Goal: Use online tool/utility: Utilize a website feature to perform a specific function

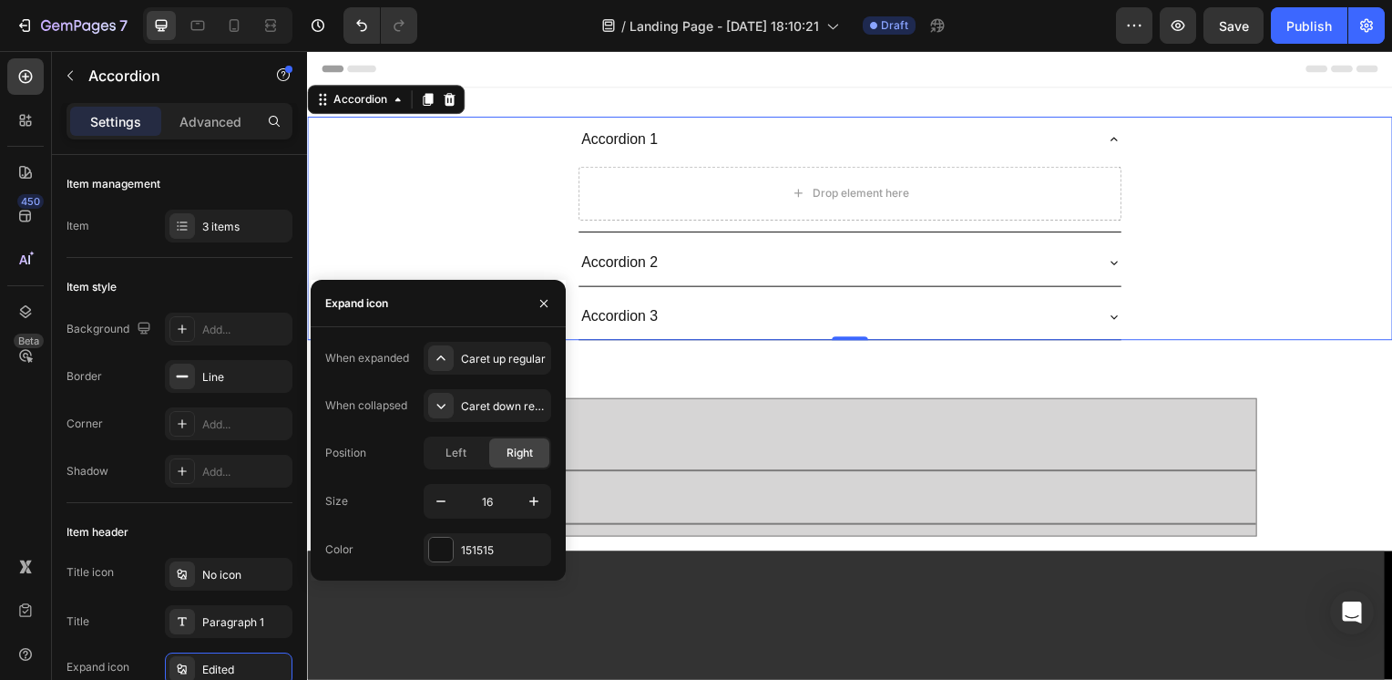
scroll to position [364, 0]
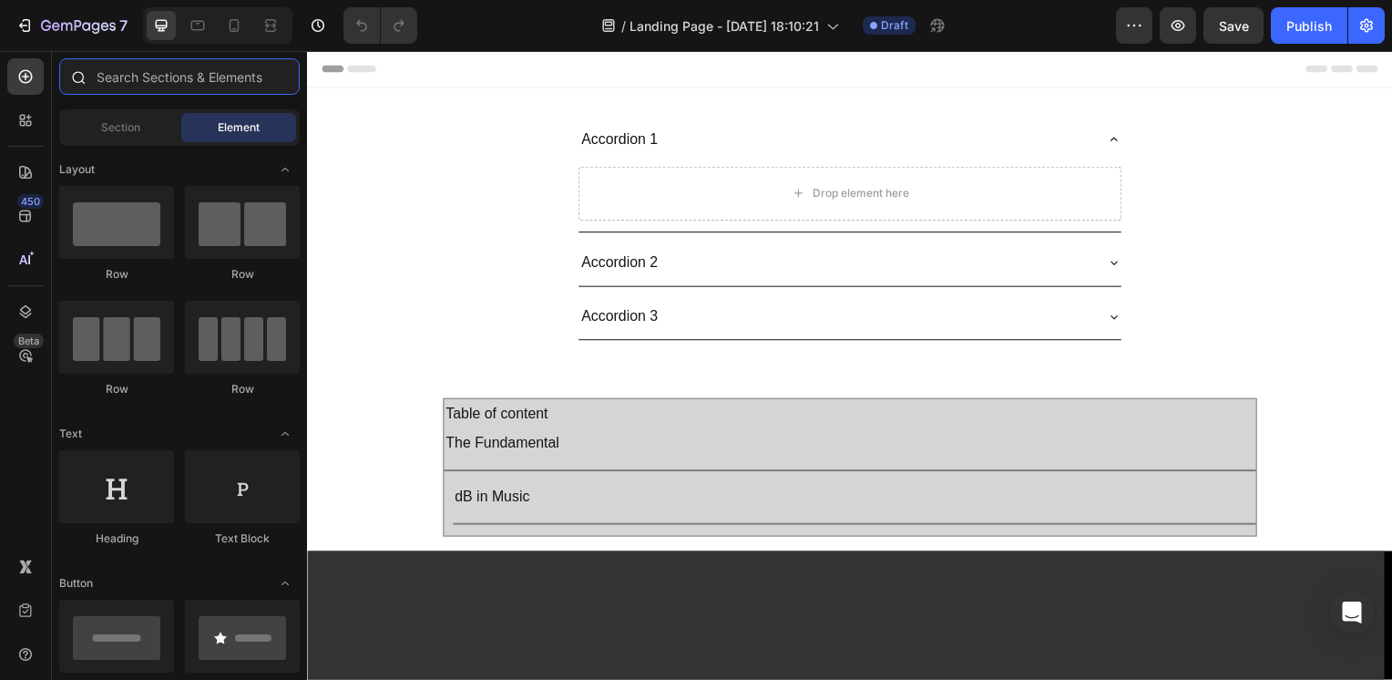
click at [182, 63] on input "text" at bounding box center [179, 76] width 241 height 36
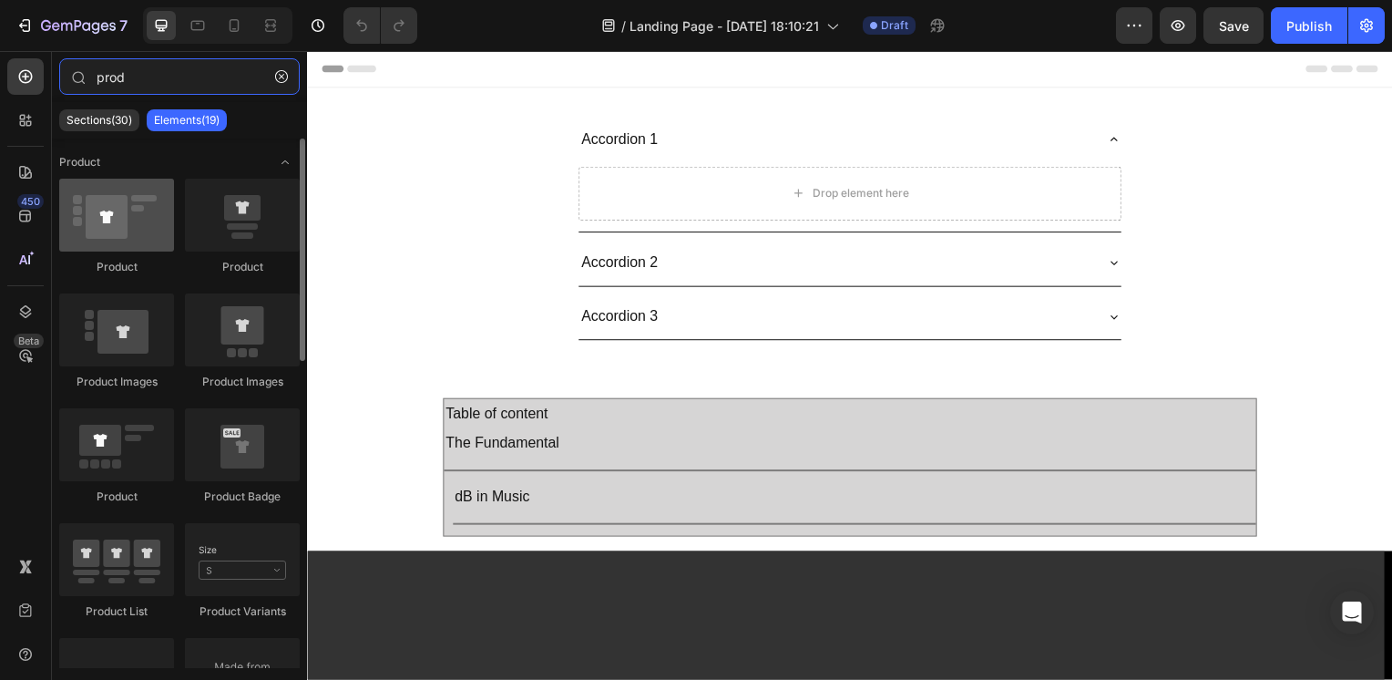
type input "prod"
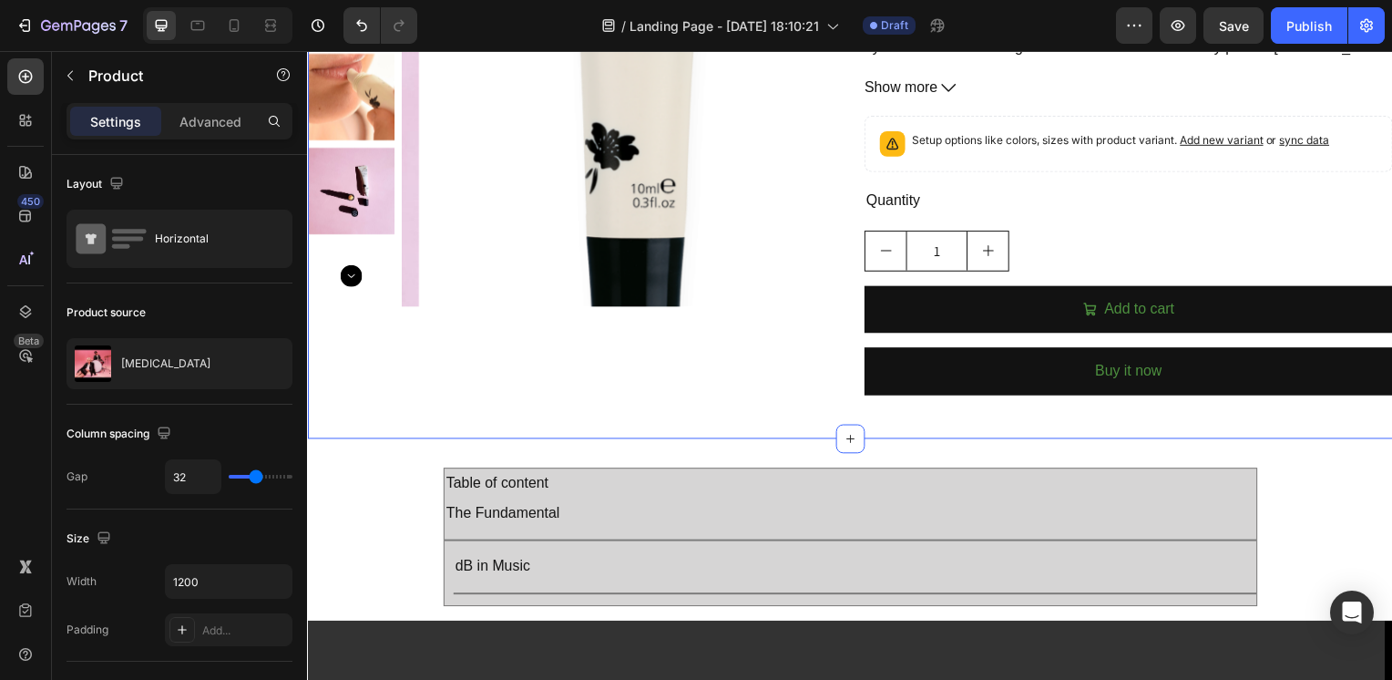
scroll to position [182, 0]
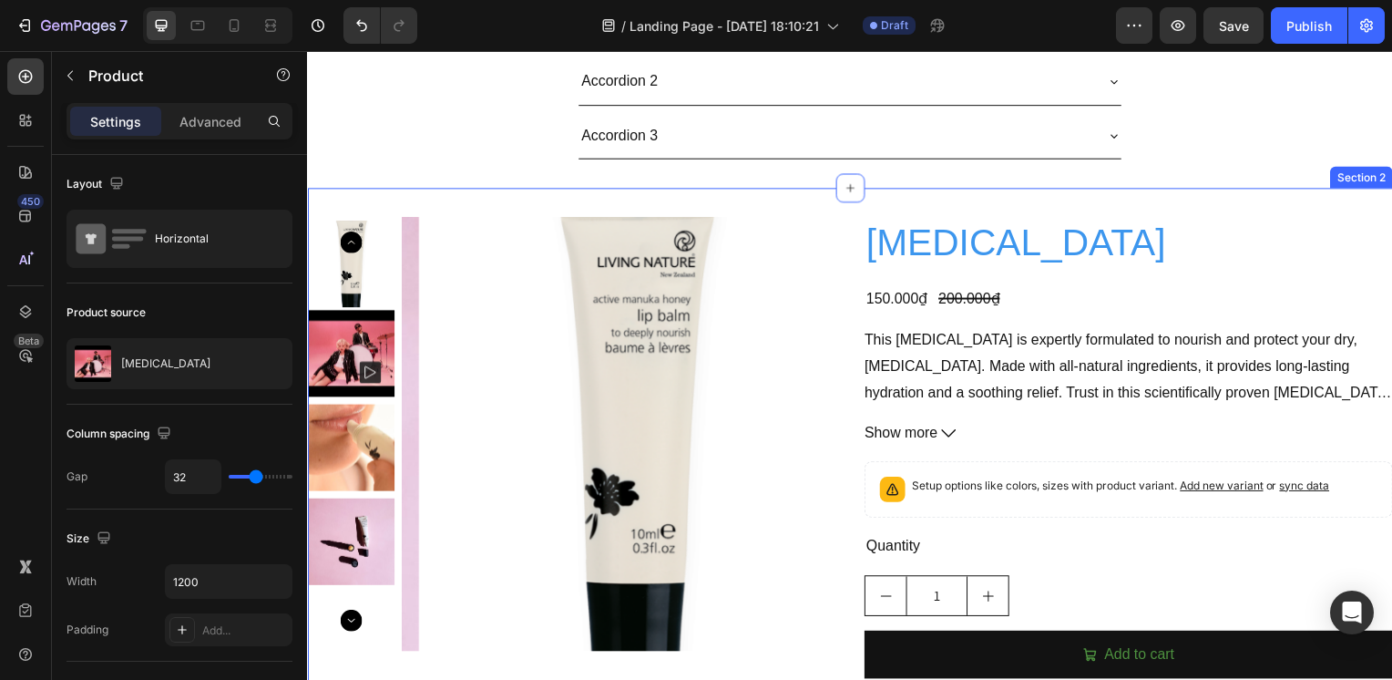
click at [454, 208] on div "Product Images [MEDICAL_DATA] Product Title 150.000₫ Product Price Product Pric…" at bounding box center [853, 490] width 1093 height 600
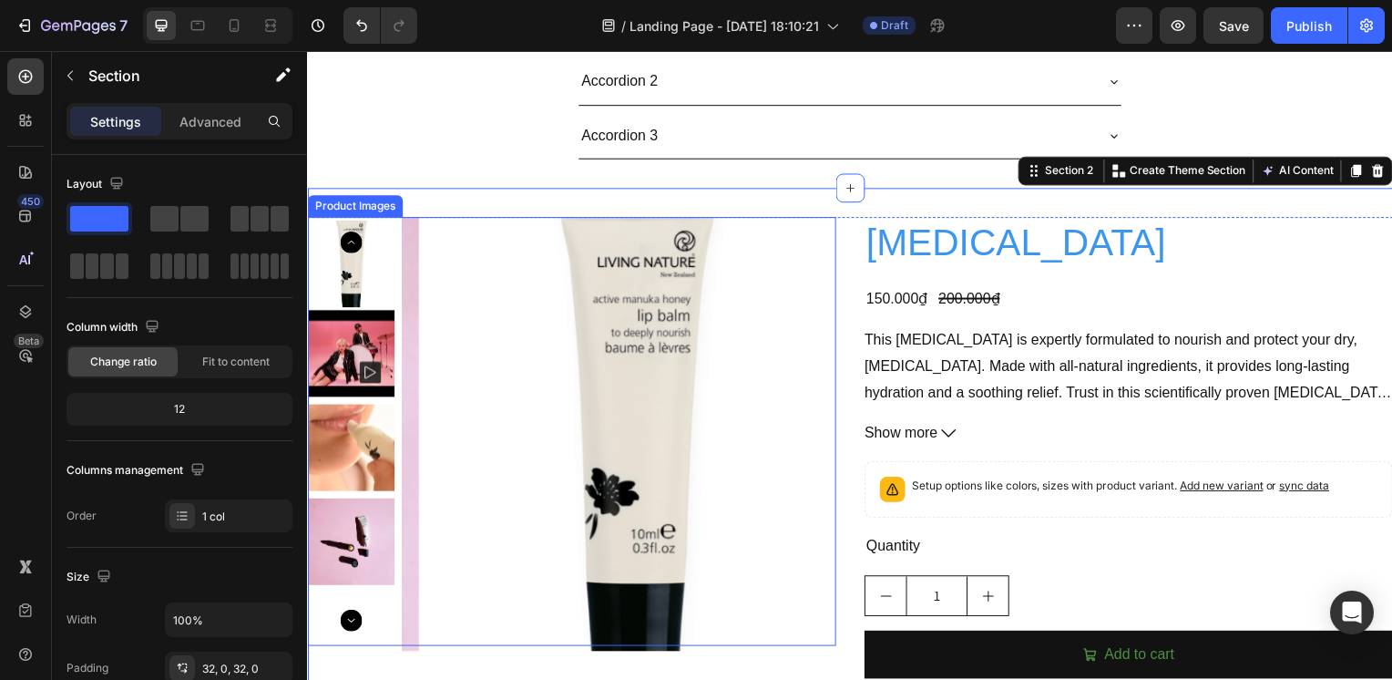
click at [454, 238] on img at bounding box center [637, 437] width 437 height 437
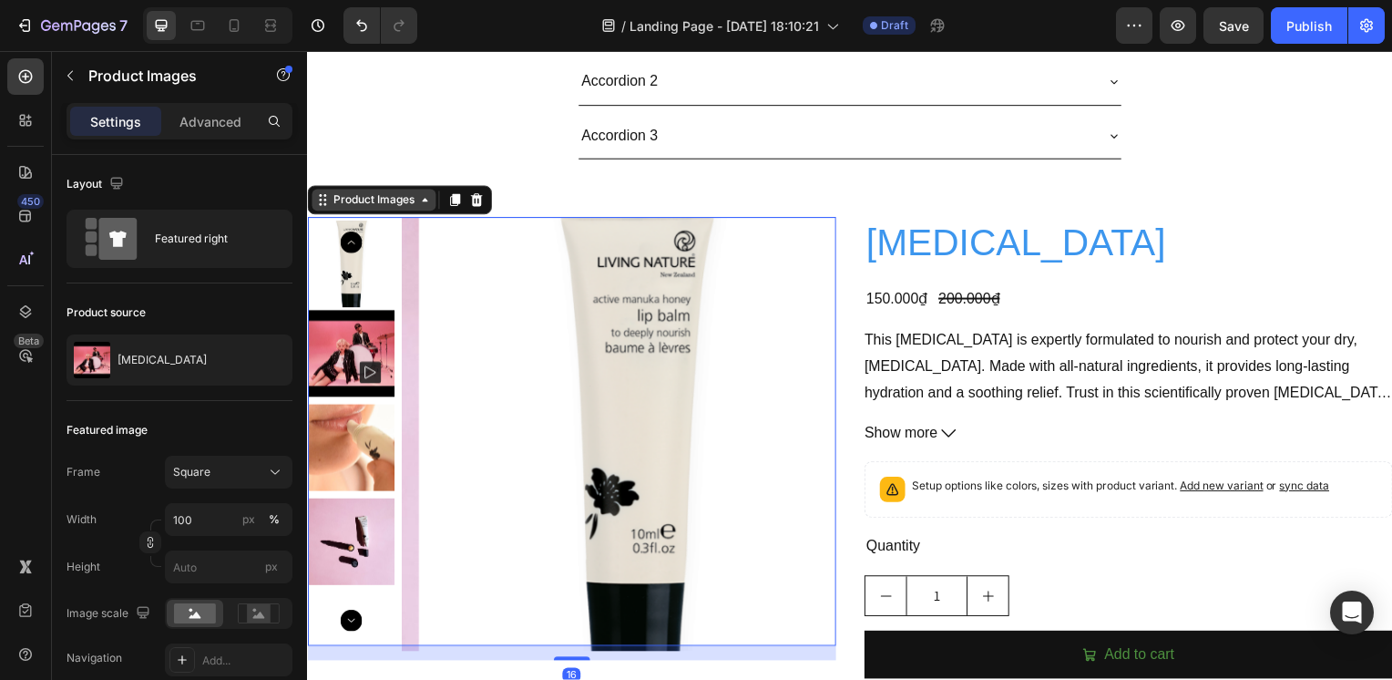
click at [378, 203] on div "Product Images" at bounding box center [374, 201] width 88 height 16
click at [423, 232] on img at bounding box center [637, 437] width 437 height 437
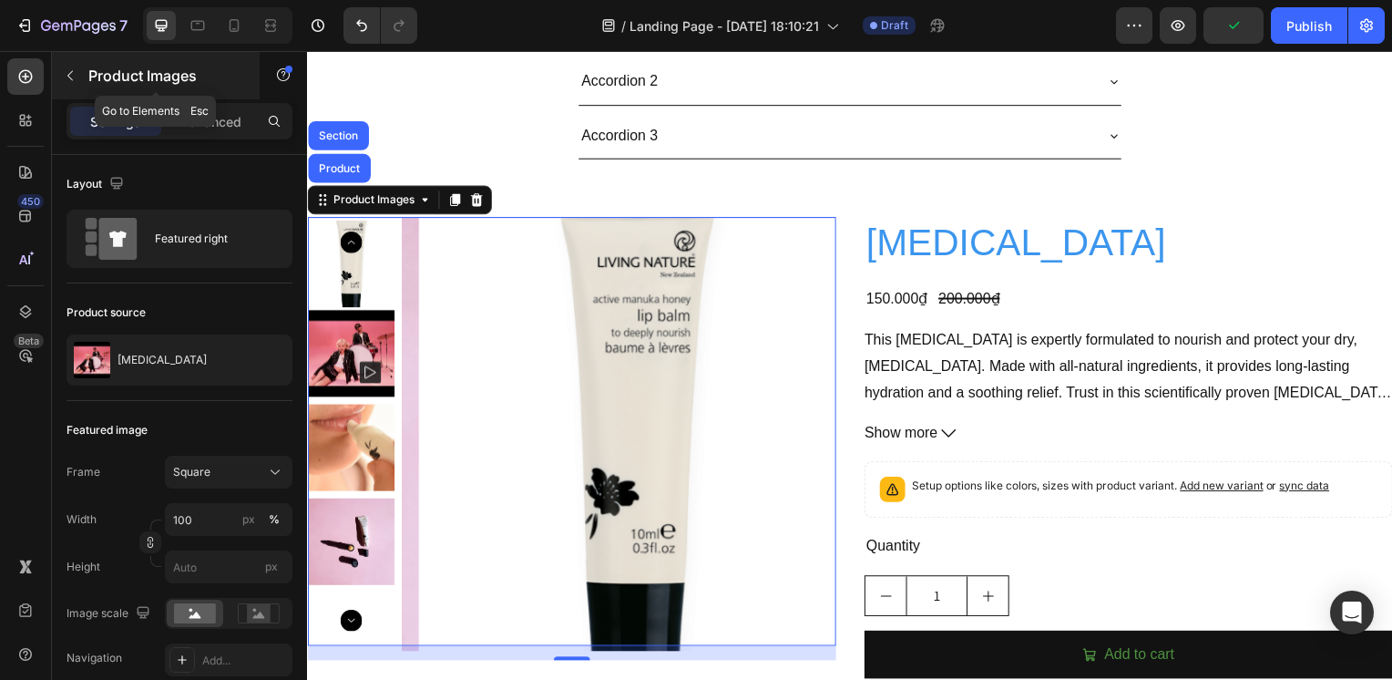
click at [86, 67] on div "Product Images" at bounding box center [156, 75] width 208 height 47
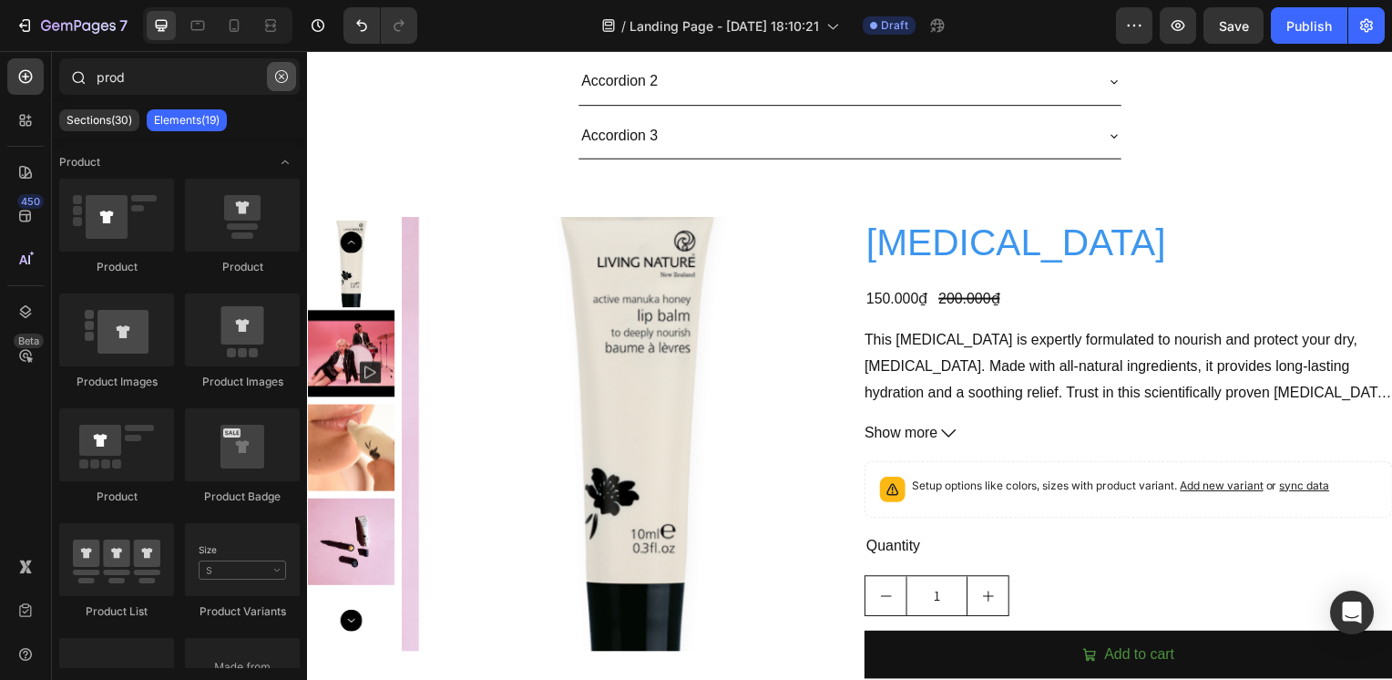
click at [280, 75] on icon "button" at bounding box center [281, 76] width 13 height 13
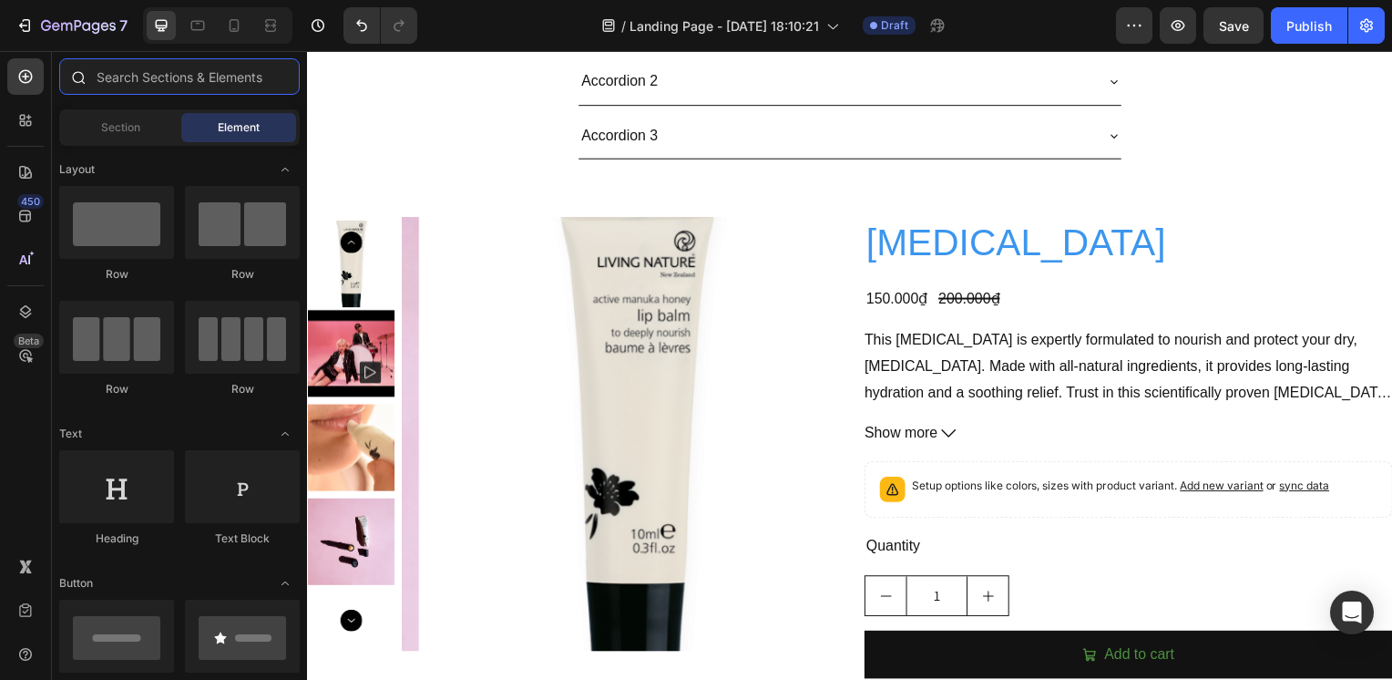
click at [266, 78] on input "text" at bounding box center [179, 76] width 241 height 36
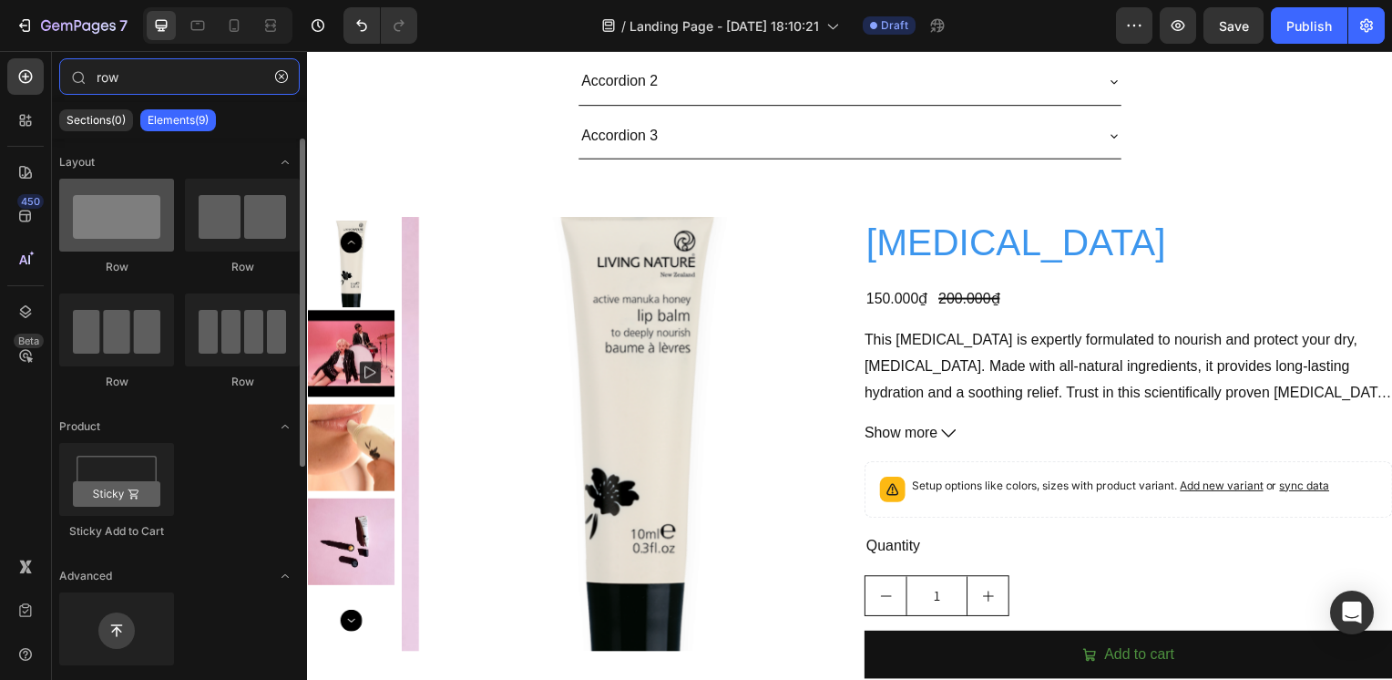
type input "row"
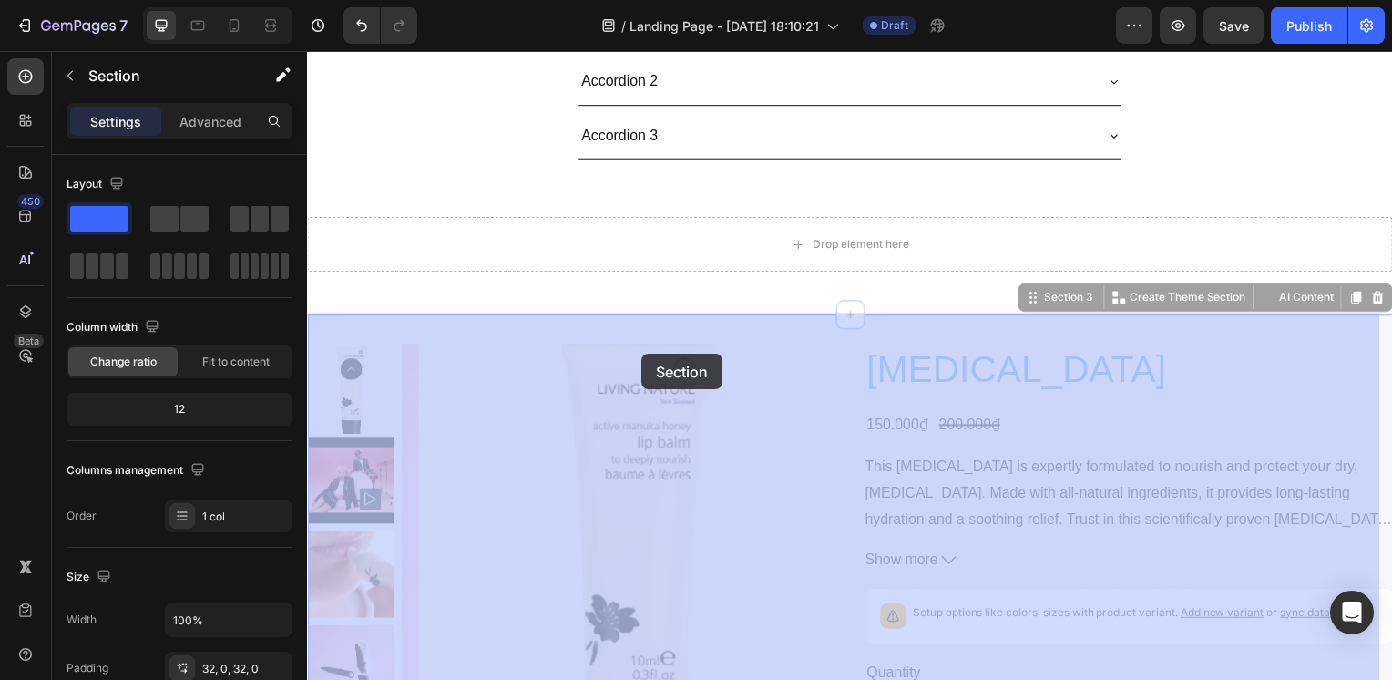
drag, startPoint x: 611, startPoint y: 342, endPoint x: 644, endPoint y: 356, distance: 35.9
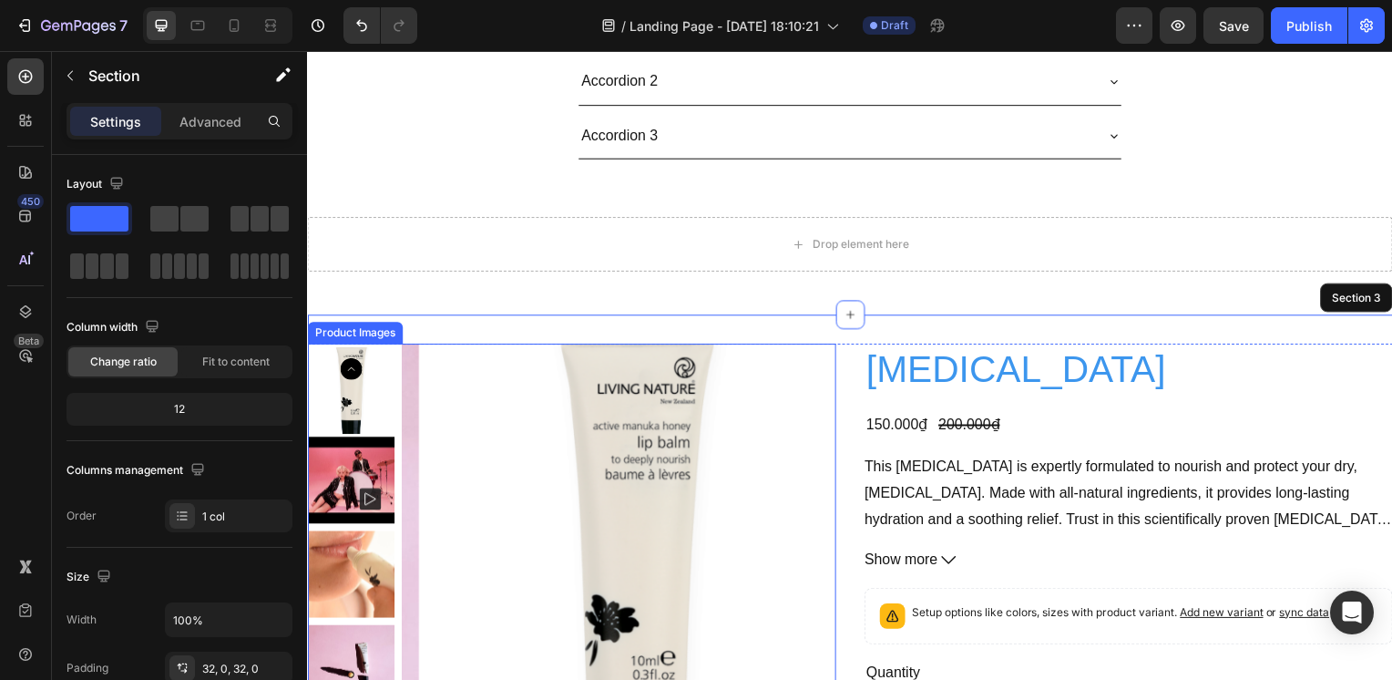
click at [377, 339] on div "Product Images" at bounding box center [355, 335] width 96 height 22
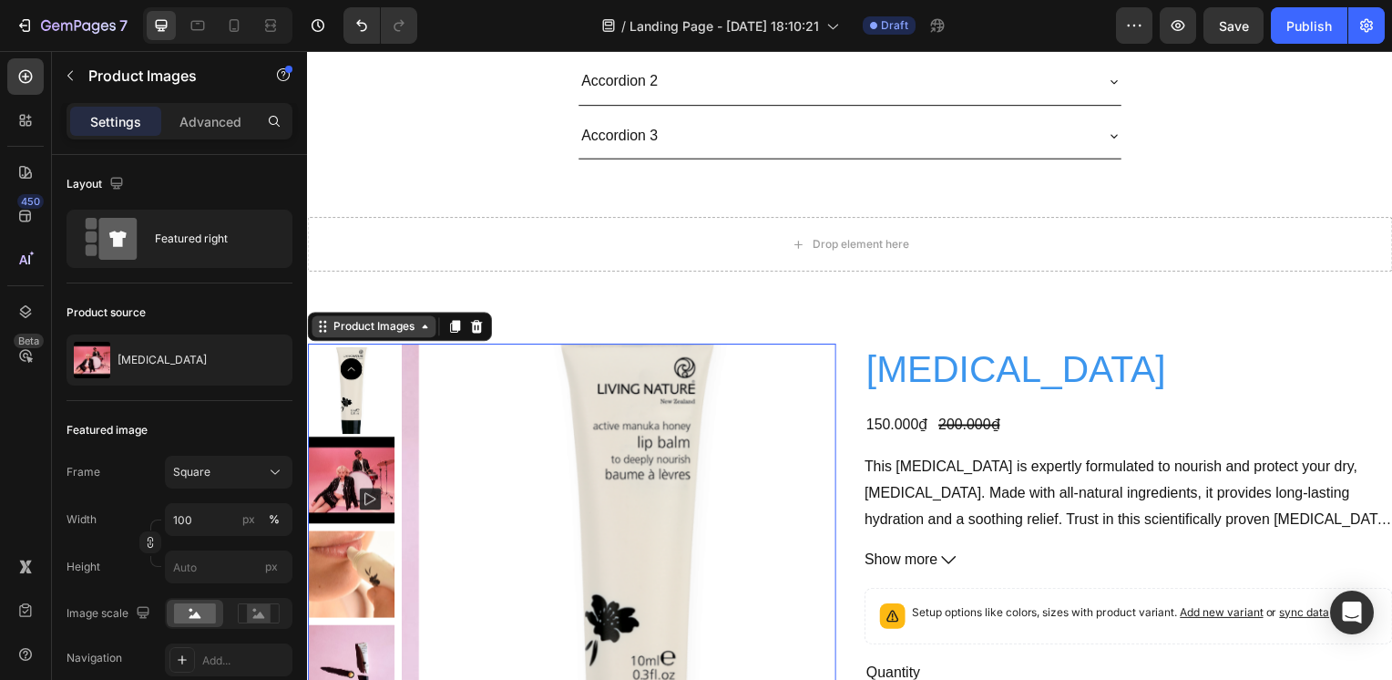
click at [380, 323] on div "Product Images" at bounding box center [374, 329] width 88 height 16
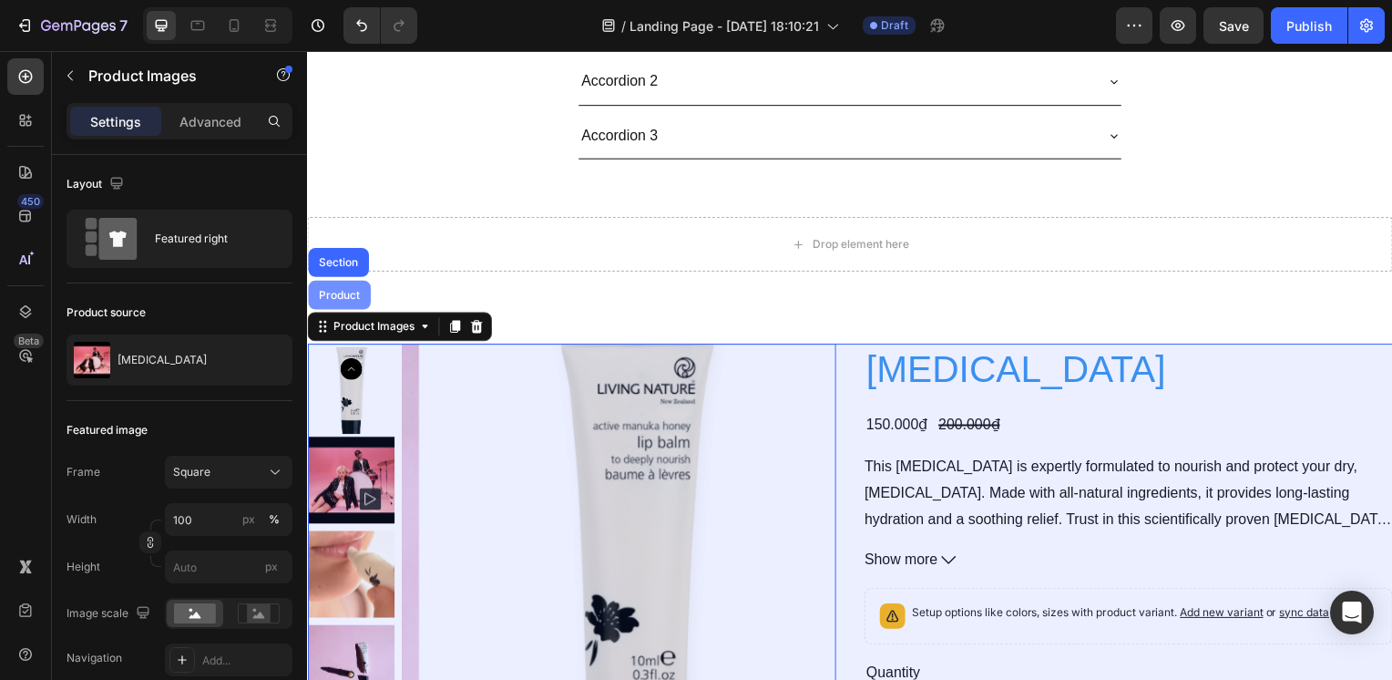
click at [351, 305] on div "Product" at bounding box center [339, 296] width 63 height 29
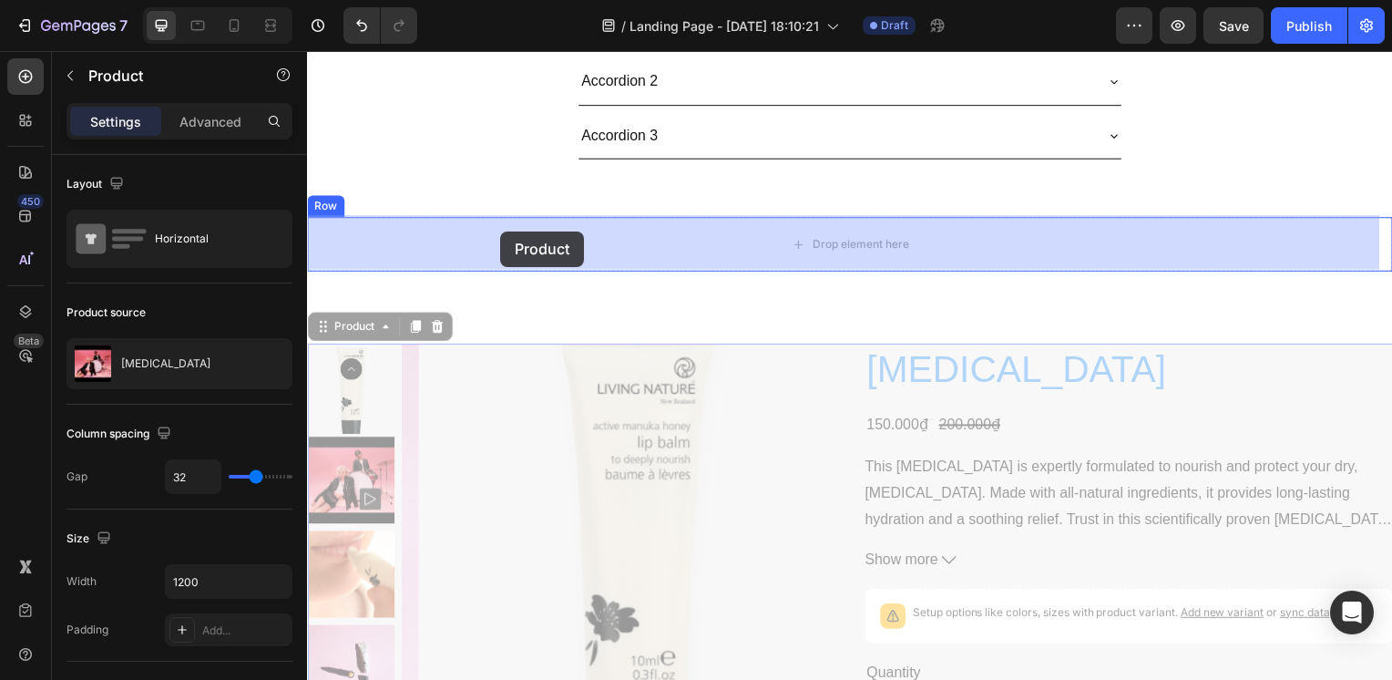
drag, startPoint x: 371, startPoint y: 331, endPoint x: 502, endPoint y: 232, distance: 164.0
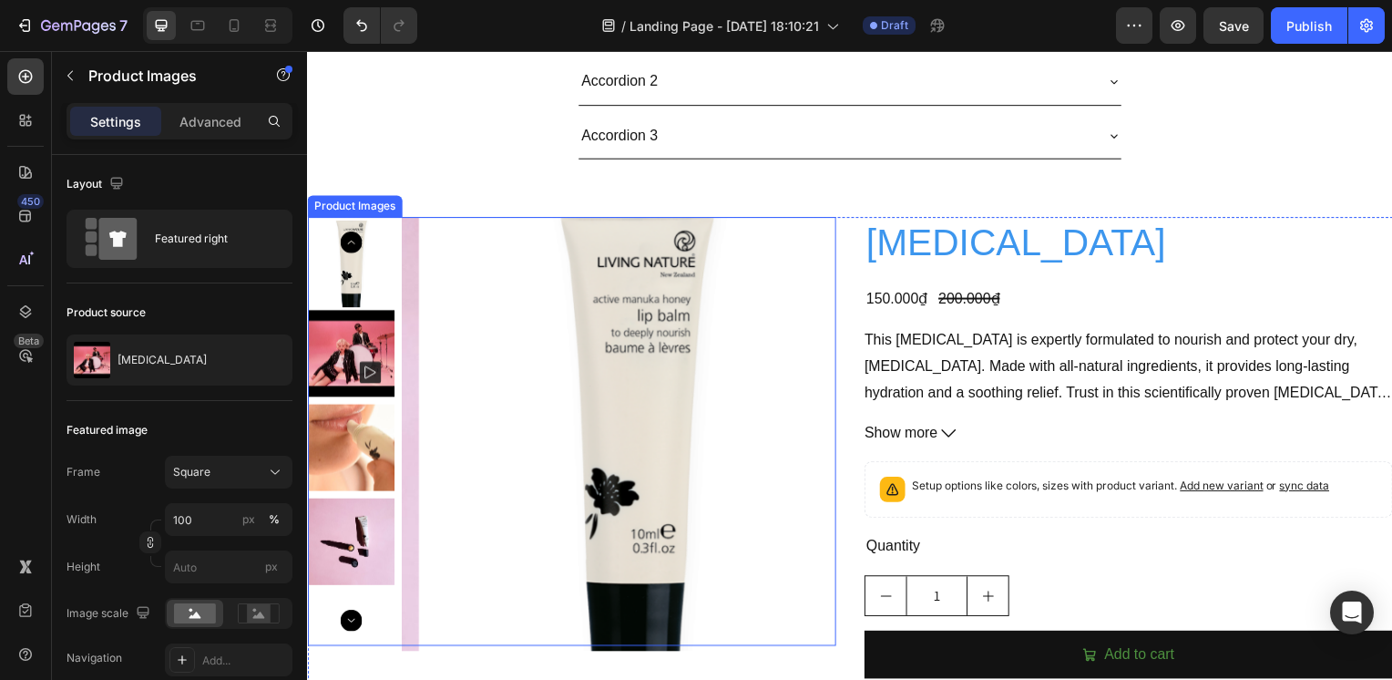
click at [373, 211] on div "Product Images" at bounding box center [355, 208] width 96 height 22
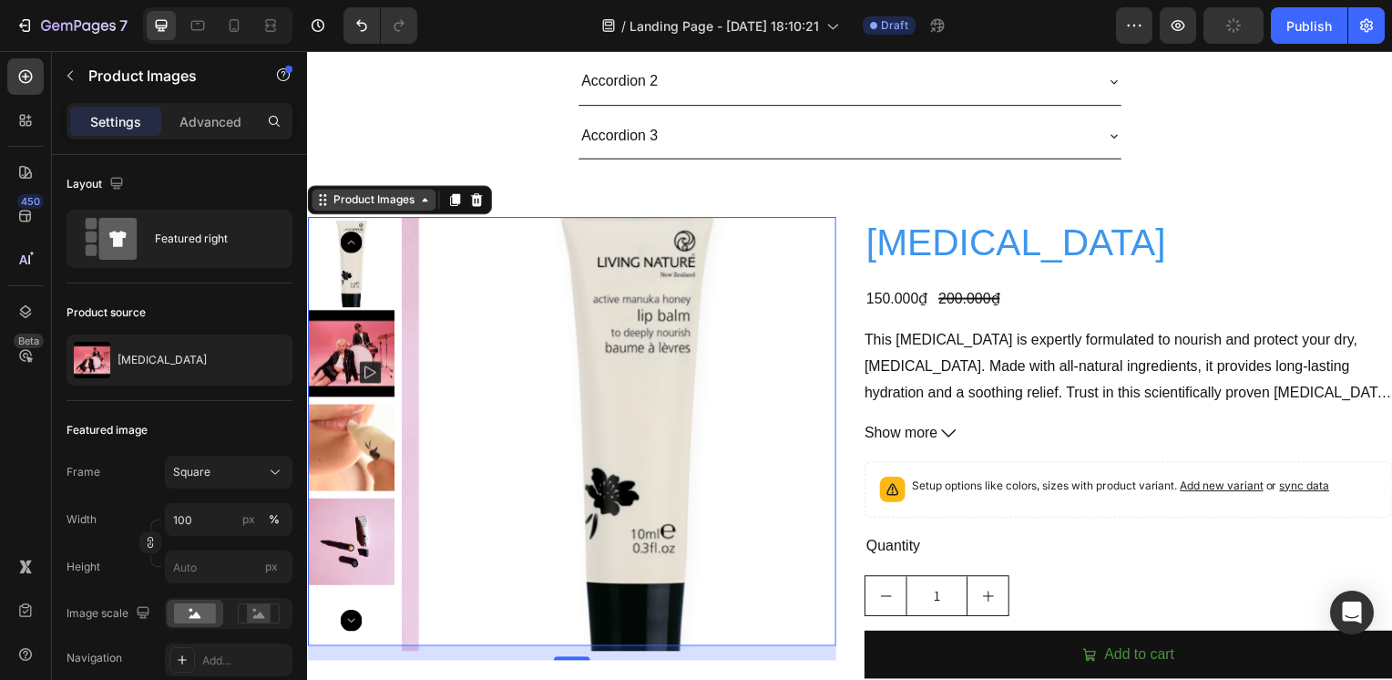
click at [326, 204] on icon at bounding box center [322, 201] width 15 height 15
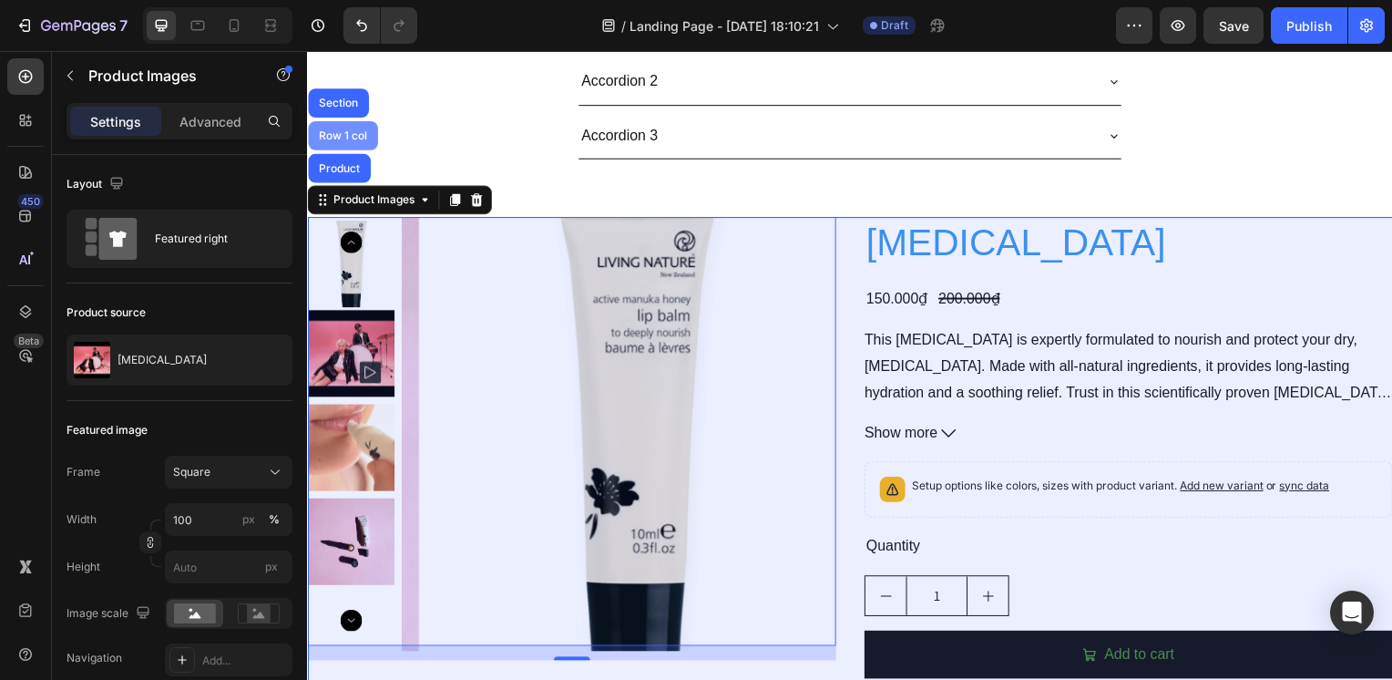
click at [339, 128] on div "Row 1 col" at bounding box center [343, 136] width 70 height 29
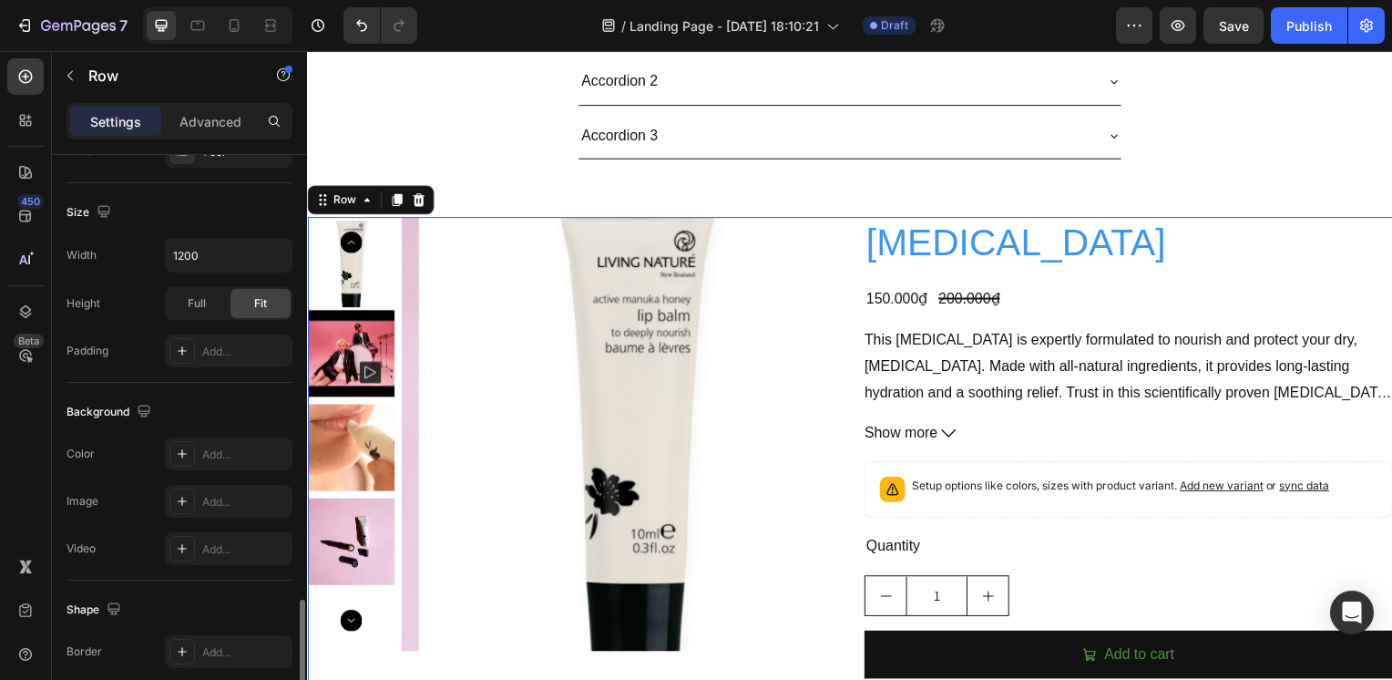
scroll to position [532, 0]
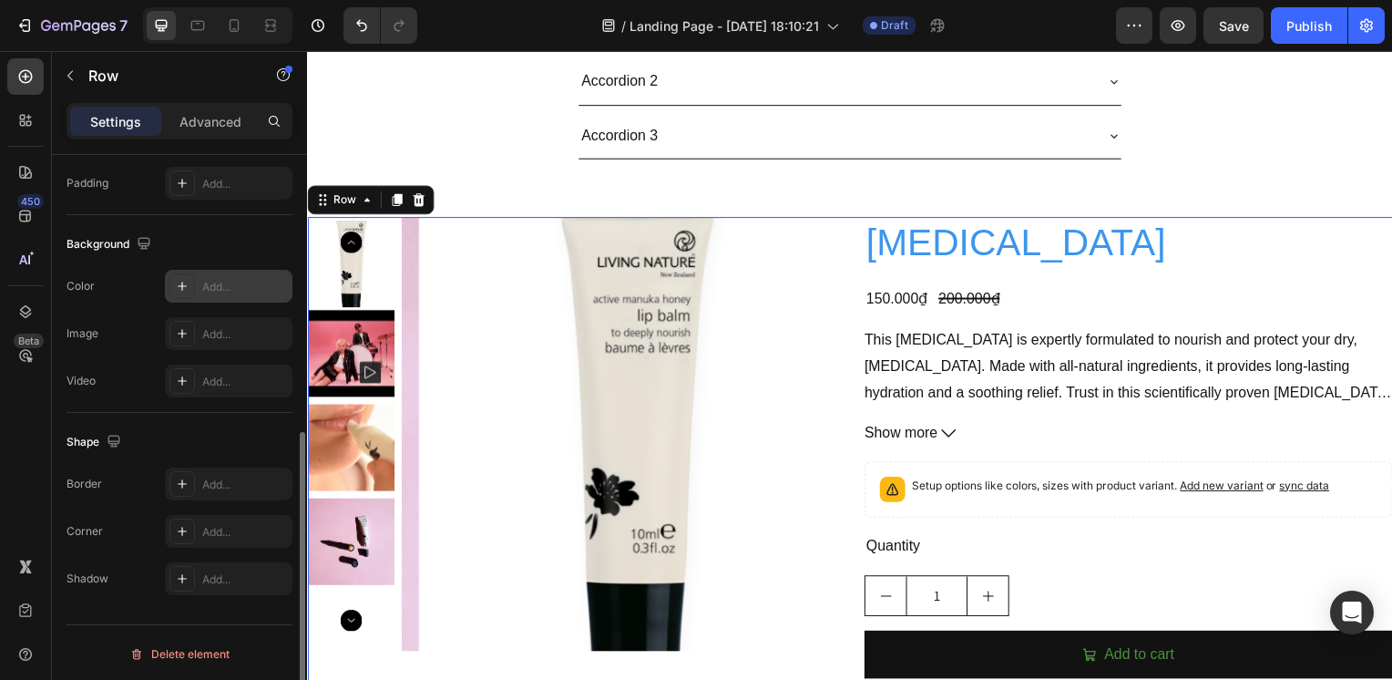
click at [233, 286] on div "Add..." at bounding box center [245, 287] width 86 height 16
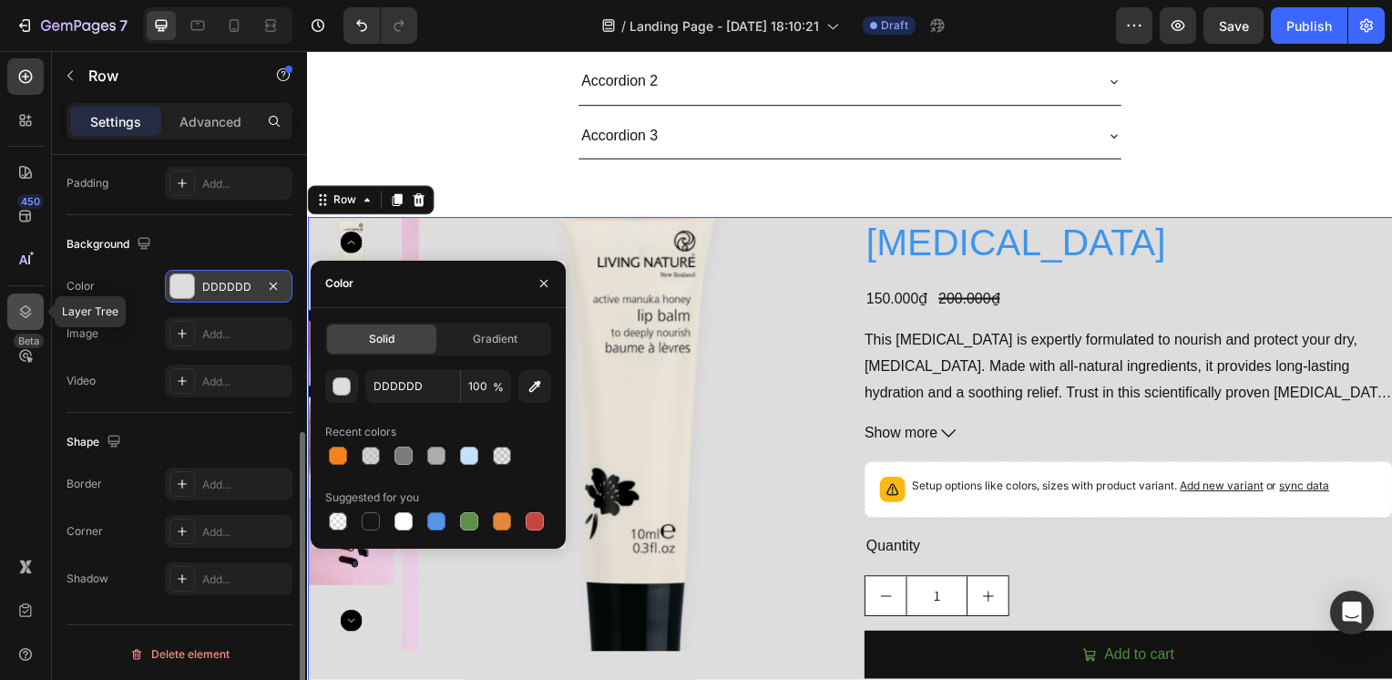
click at [20, 312] on icon at bounding box center [25, 311] width 18 height 18
